Goal: Use online tool/utility: Utilize a website feature to perform a specific function

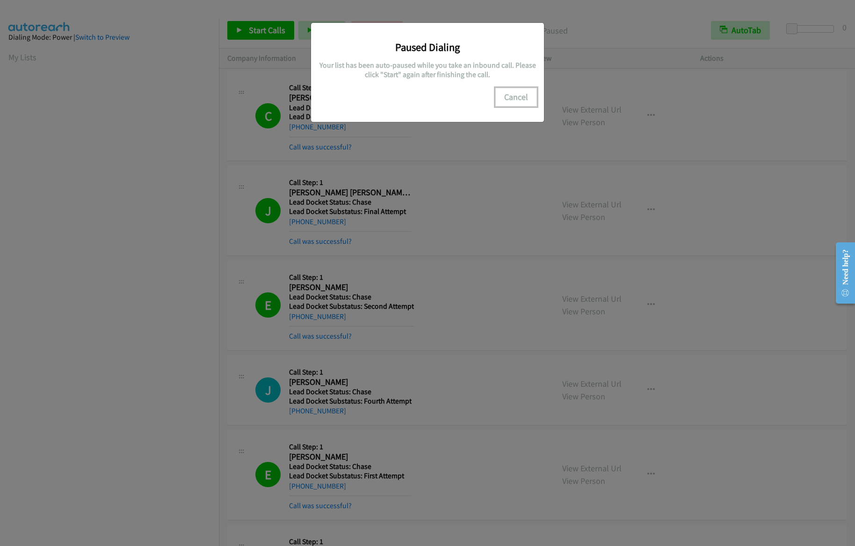
click at [507, 97] on button "Cancel" at bounding box center [516, 97] width 42 height 19
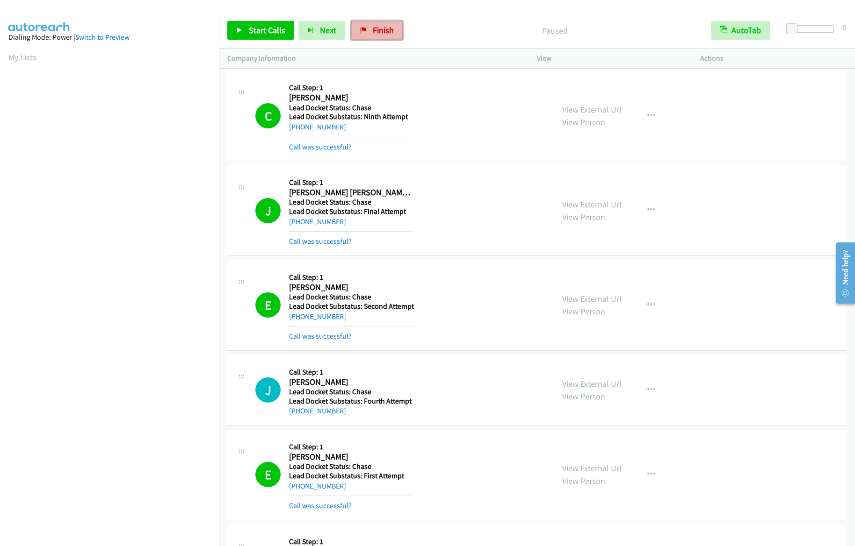
click at [384, 38] on link "Finish" at bounding box center [376, 30] width 51 height 19
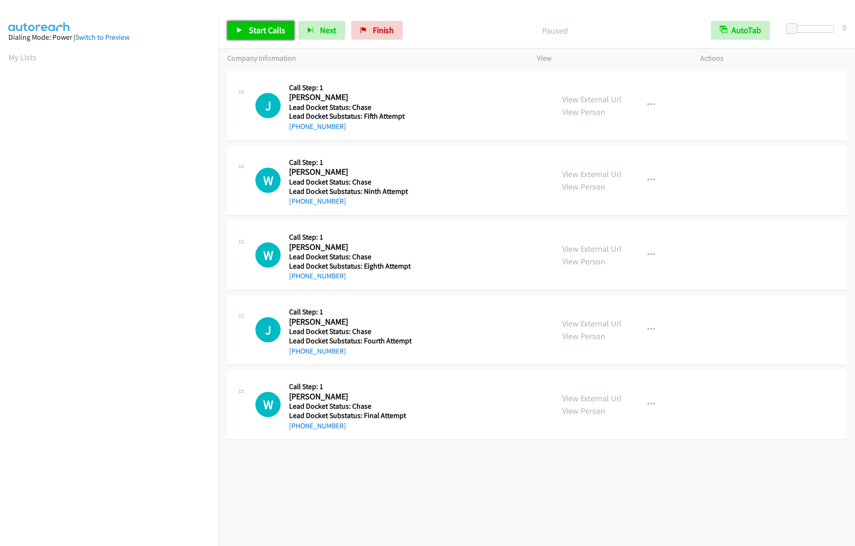
click at [258, 24] on link "Start Calls" at bounding box center [260, 30] width 67 height 19
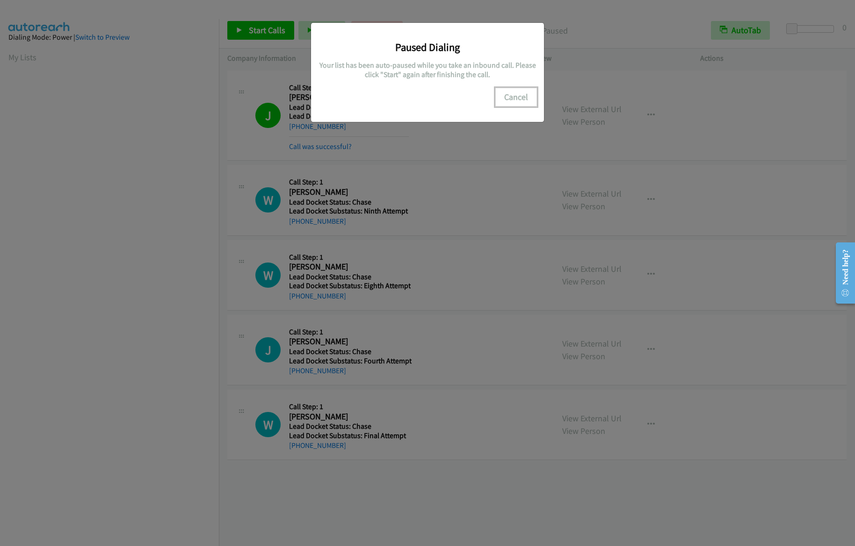
click at [511, 96] on button "Cancel" at bounding box center [516, 97] width 42 height 19
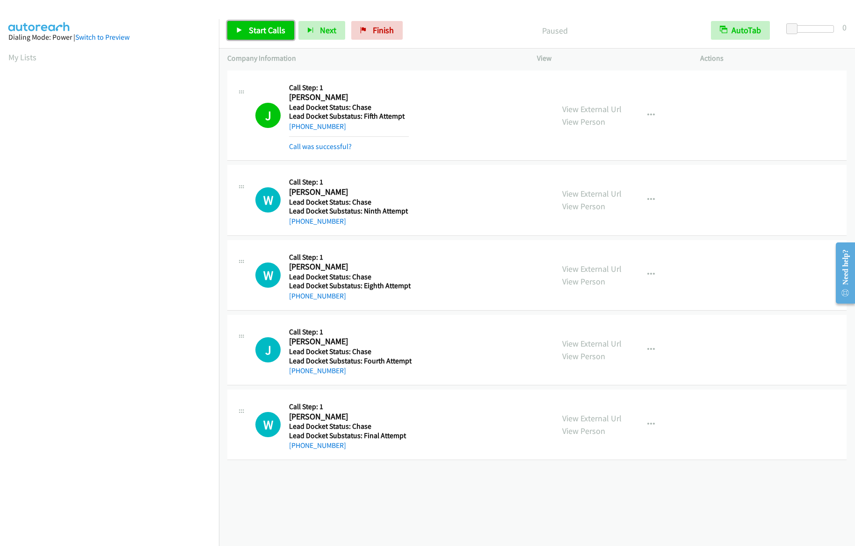
click at [262, 29] on span "Start Calls" at bounding box center [267, 30] width 36 height 11
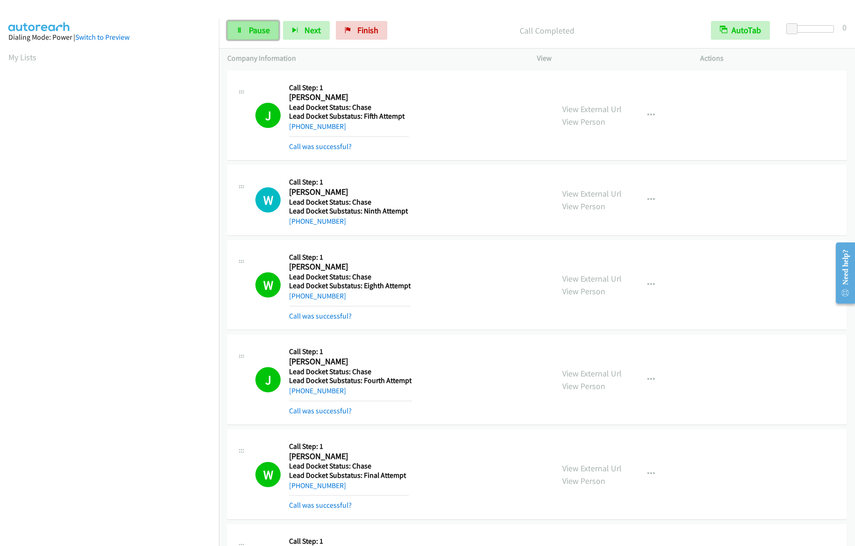
click at [249, 27] on span "Pause" at bounding box center [259, 30] width 21 height 11
click at [251, 32] on span "Start Calls" at bounding box center [267, 30] width 36 height 11
click at [237, 24] on link "Pause" at bounding box center [252, 30] width 51 height 19
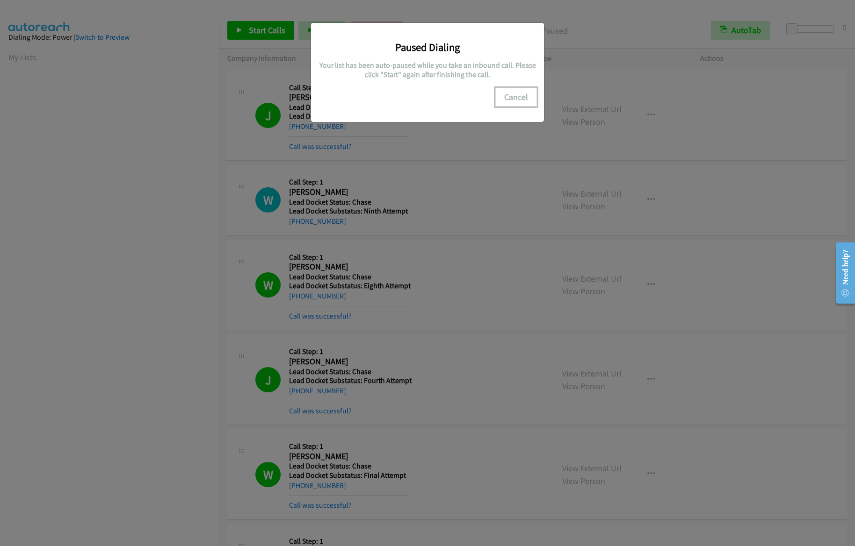
click at [506, 101] on button "Cancel" at bounding box center [516, 97] width 42 height 19
click at [510, 99] on button "Cancel" at bounding box center [516, 97] width 42 height 19
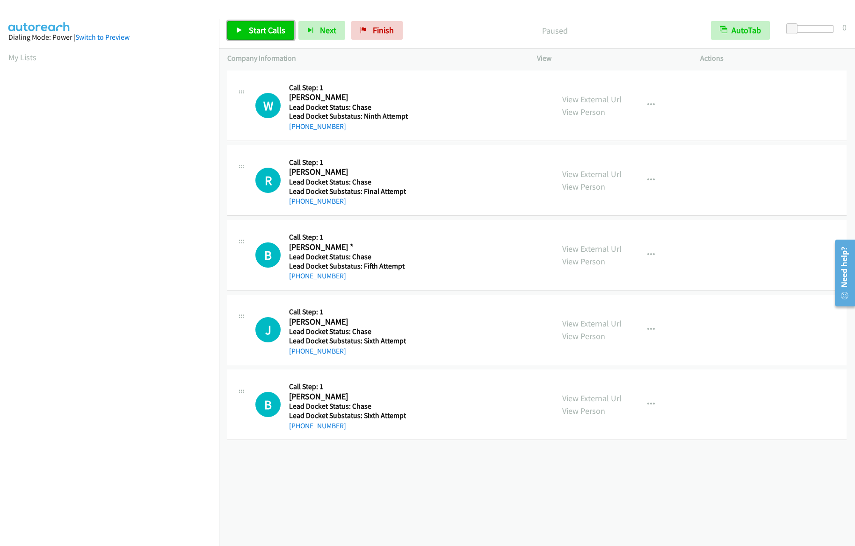
click at [263, 34] on span "Start Calls" at bounding box center [267, 30] width 36 height 11
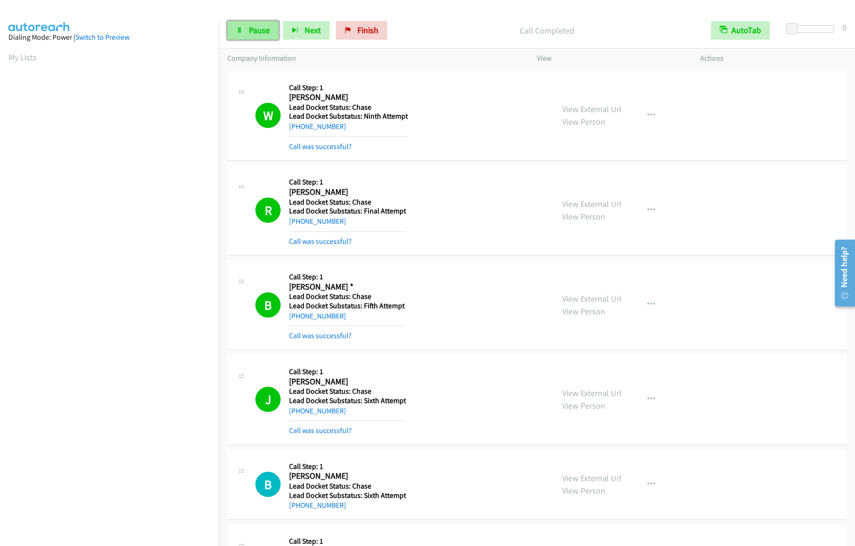
click at [249, 39] on link "Pause" at bounding box center [252, 30] width 51 height 19
click at [250, 38] on link "Start Calls" at bounding box center [260, 30] width 67 height 19
